Goal: Communication & Community: Answer question/provide support

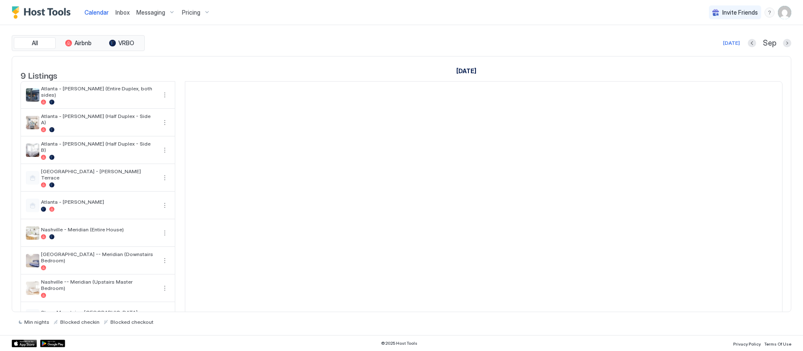
scroll to position [0, 465]
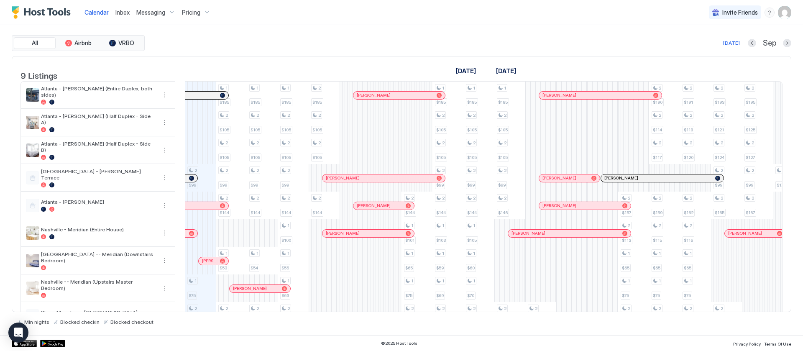
click at [161, 15] on span "Messaging" at bounding box center [150, 13] width 29 height 8
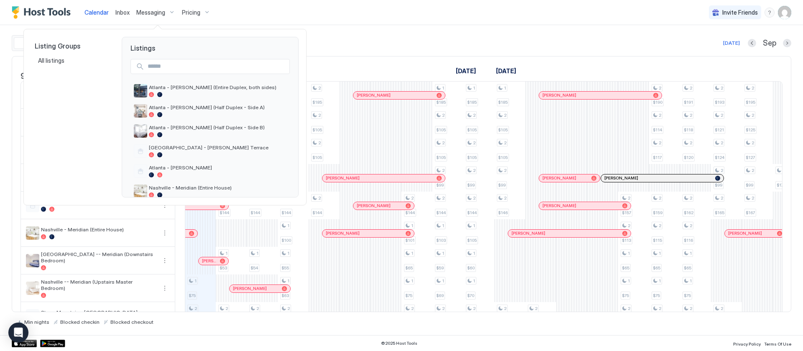
click at [123, 14] on div at bounding box center [401, 175] width 803 height 351
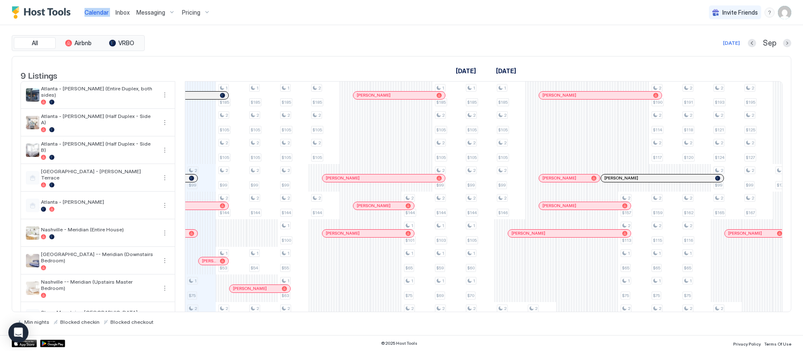
click at [123, 11] on span "Inbox" at bounding box center [122, 12] width 14 height 7
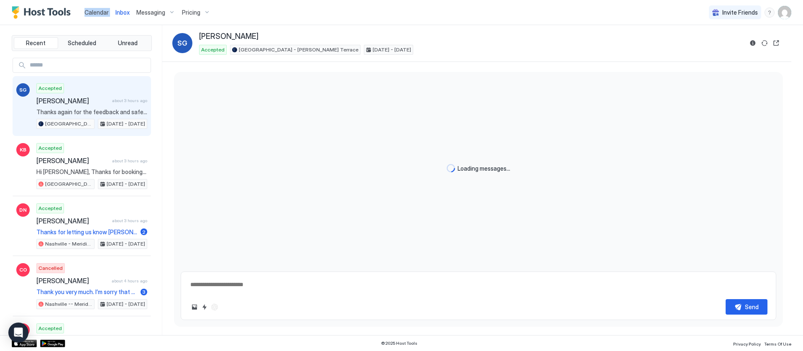
scroll to position [1064, 0]
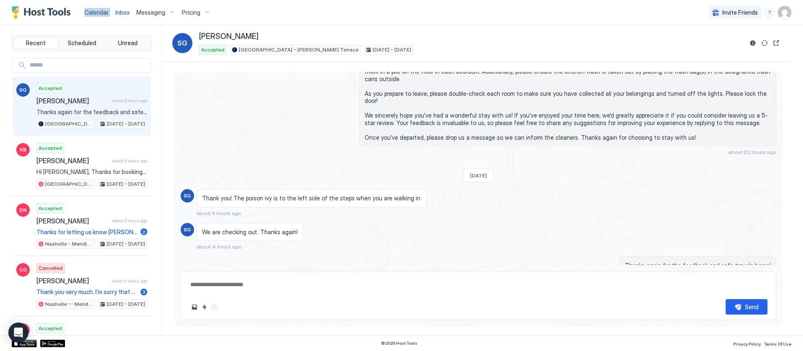
click at [368, 23] on div "Calendar Inbox Messaging Pricing Invite Friends AS" at bounding box center [401, 12] width 803 height 25
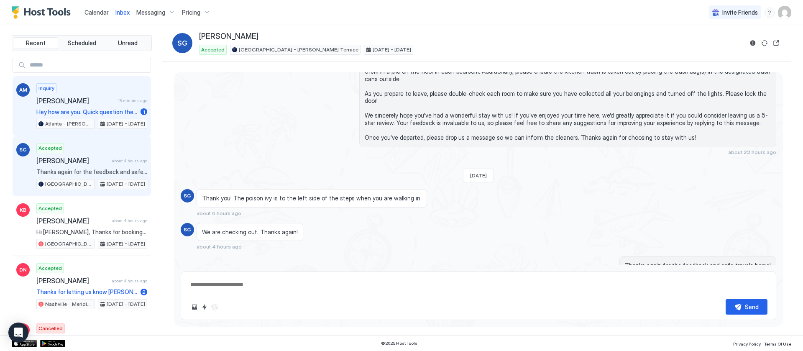
click at [97, 106] on div "Inquiry [PERSON_NAME] 18 minutes ago Hey how are you. Quick question the proper…" at bounding box center [91, 106] width 111 height 46
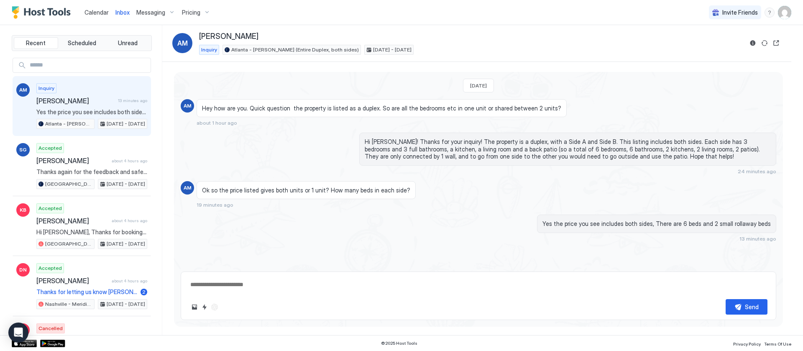
type textarea "*"
